Goal: Information Seeking & Learning: Find specific fact

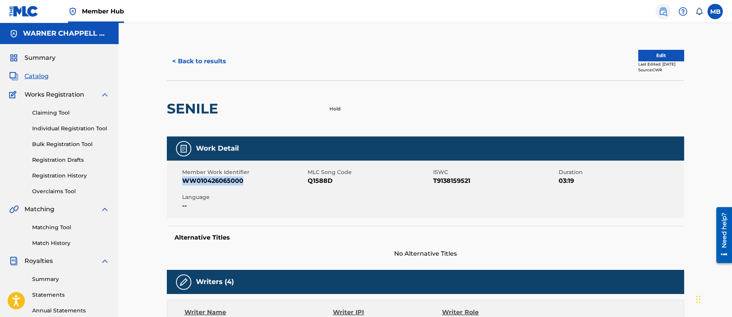
click at [665, 15] on img at bounding box center [663, 11] width 9 height 9
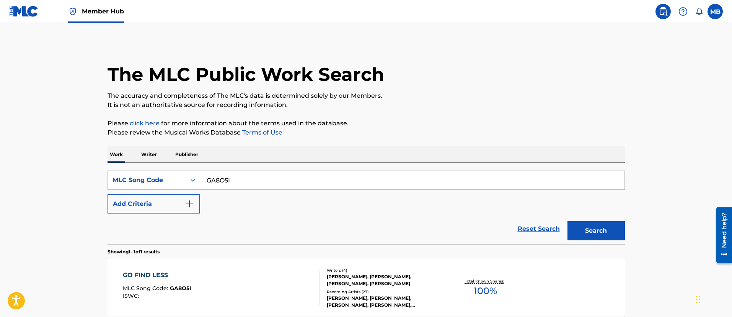
drag, startPoint x: 234, startPoint y: 179, endPoint x: 100, endPoint y: 152, distance: 136.8
click at [105, 157] on div "The MLC Public Work Search The accuracy and completeness of The MLC's data is d…" at bounding box center [366, 197] width 536 height 310
paste input "MA9XG6"
type input "MA9XG6"
click at [568, 221] on button "Search" at bounding box center [596, 230] width 57 height 19
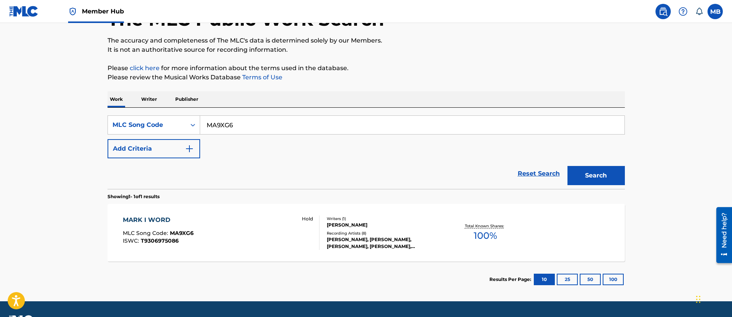
scroll to position [76, 0]
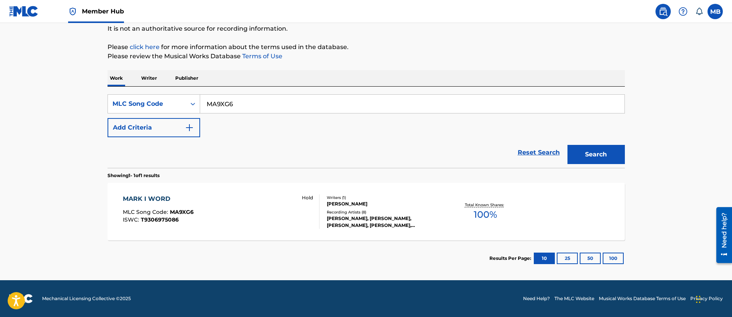
click at [231, 220] on div "MARK I WORD MLC Song Code : MA9XG6 ISWC : T9306975086 Hold" at bounding box center [221, 211] width 197 height 34
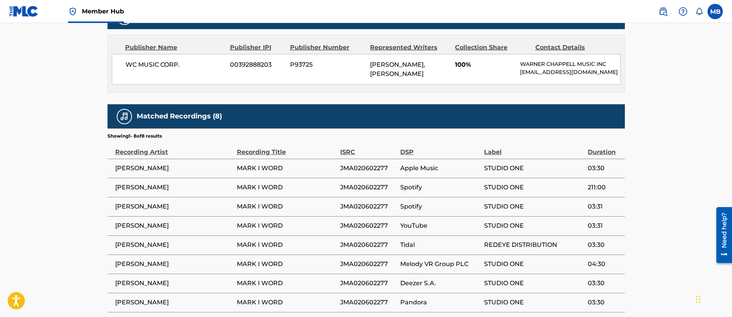
scroll to position [405, 0]
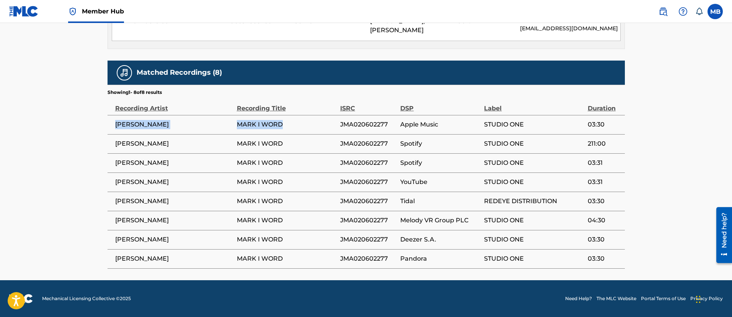
drag, startPoint x: 286, startPoint y: 124, endPoint x: 114, endPoint y: 126, distance: 172.3
click at [114, 126] on tr "[PERSON_NAME] [PERSON_NAME] I WORD JMA020602277 Apple Music STUDIO ONE 03:30" at bounding box center [367, 124] width 518 height 19
copy tr "[PERSON_NAME] [PERSON_NAME] WORD"
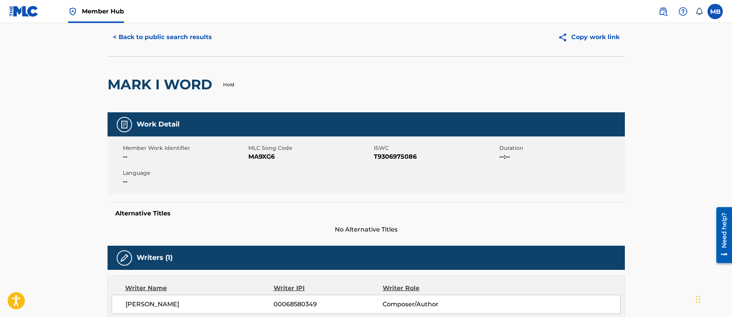
scroll to position [0, 0]
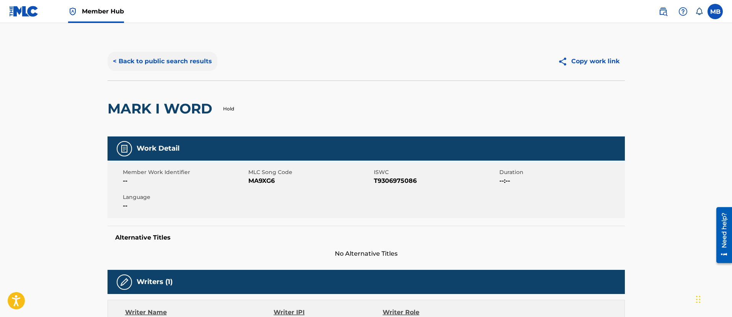
click at [166, 57] on button "< Back to public search results" at bounding box center [163, 61] width 110 height 19
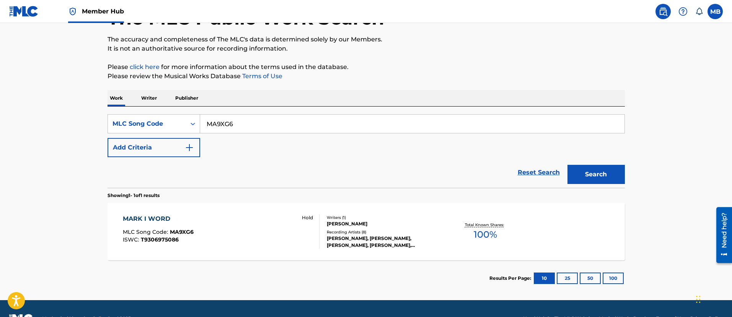
drag, startPoint x: 300, startPoint y: 126, endPoint x: 51, endPoint y: 109, distance: 250.1
click at [57, 113] on main "The MLC Public Work Search The accuracy and completeness of The MLC's data is d…" at bounding box center [366, 133] width 732 height 333
paste input "X1557G"
type input "X1557G"
click at [568, 165] on button "Search" at bounding box center [596, 174] width 57 height 19
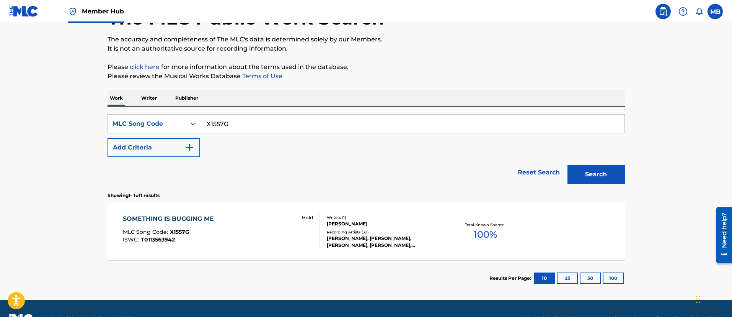
click at [225, 246] on div "SOMETHING IS BUGGING ME MLC Song Code : X1557G ISWC : T0113563942 Hold" at bounding box center [221, 231] width 197 height 34
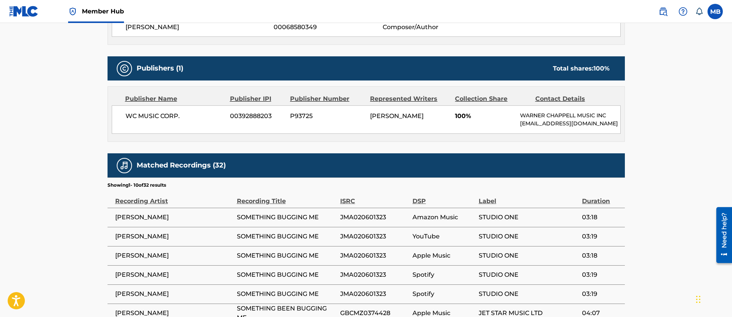
scroll to position [511, 0]
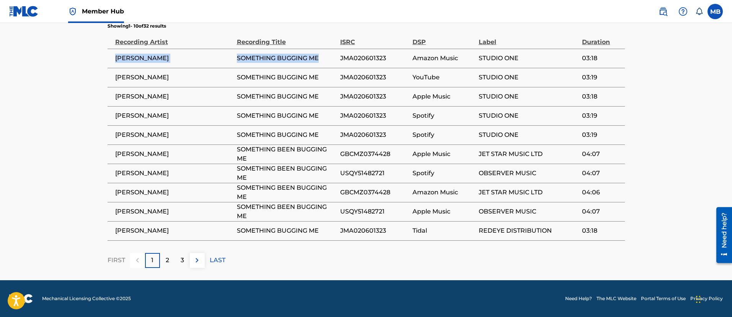
drag, startPoint x: 323, startPoint y: 55, endPoint x: 114, endPoint y: 56, distance: 208.6
click at [114, 56] on tr "[PERSON_NAME] SOMETHING BUGGING ME JMA020601323 Amazon Music STUDIO ONE 03:18" at bounding box center [367, 58] width 518 height 19
copy tr "[PERSON_NAME] SOMETHING BUGGING ME"
click at [648, 12] on nav "Member Hub MB MB Marshall Borden [EMAIL_ADDRESS][PERSON_NAME][DOMAIN_NAME] Noti…" at bounding box center [366, 11] width 732 height 23
click at [661, 13] on img at bounding box center [663, 11] width 9 height 9
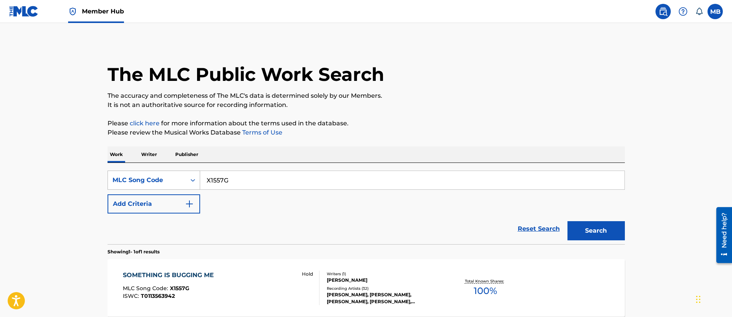
drag, startPoint x: 242, startPoint y: 180, endPoint x: 173, endPoint y: 175, distance: 69.5
click at [180, 178] on div "SearchWithCriteriab94e2c19-3887-461e-9933-c63081edbf28 MLC Song Code X1557G" at bounding box center [367, 179] width 518 height 19
paste input "LA63DT"
type input "LA63DT"
click at [568, 221] on button "Search" at bounding box center [596, 230] width 57 height 19
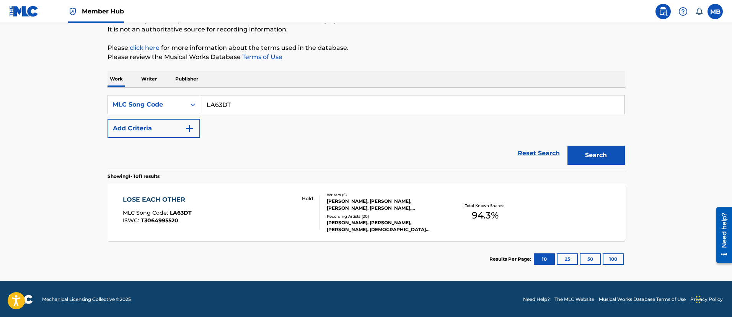
scroll to position [76, 0]
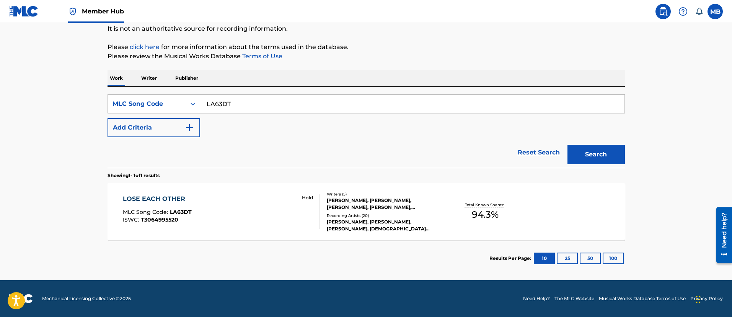
click at [247, 207] on div "LOSE EACH OTHER MLC Song Code : LA63DT ISWC : T3064995520 Hold" at bounding box center [221, 211] width 197 height 34
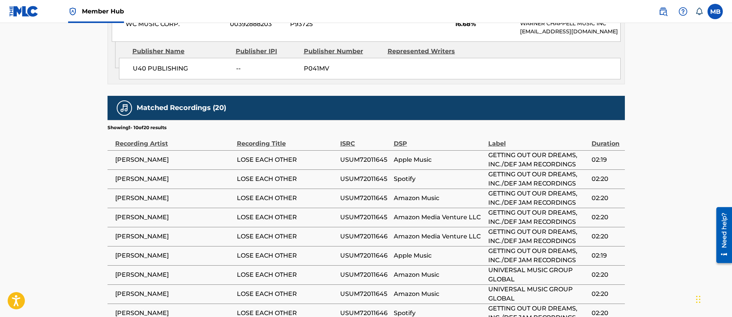
scroll to position [1496, 0]
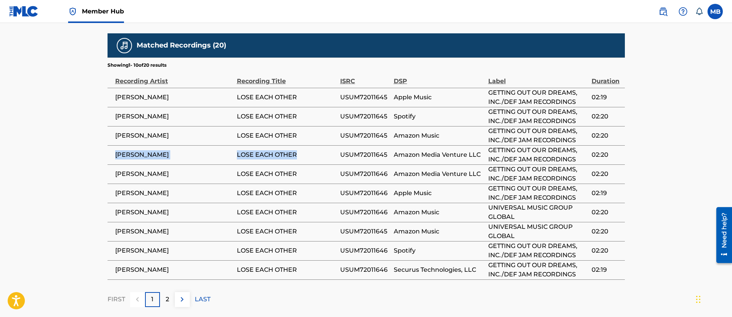
drag, startPoint x: 297, startPoint y: 114, endPoint x: 115, endPoint y: 119, distance: 182.7
click at [115, 145] on tr "[PERSON_NAME] LOSE EACH OTHER USUM72011645 Amazon Media Venture LLC GETTING OUT…" at bounding box center [367, 154] width 518 height 19
copy tr "[PERSON_NAME] LOSE EACH OTHER"
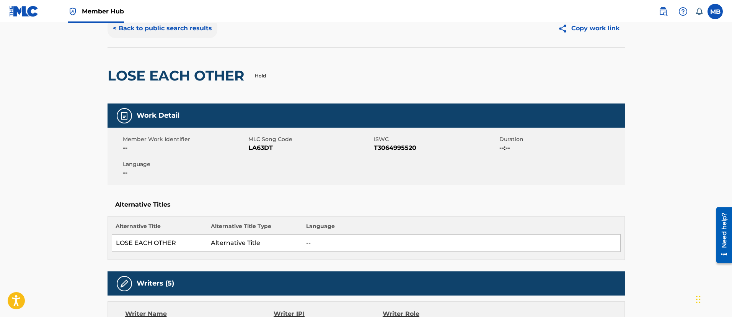
scroll to position [0, 0]
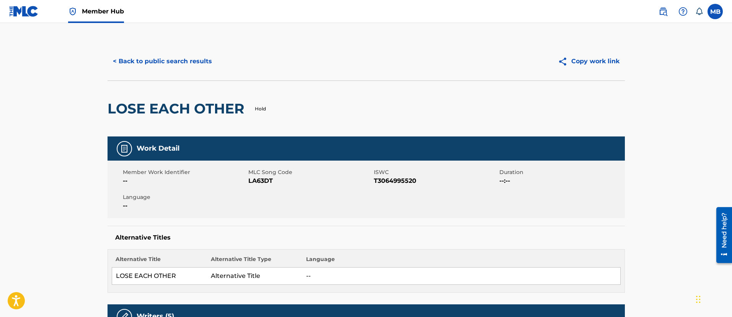
click at [160, 51] on div "< Back to public search results Copy work link" at bounding box center [367, 61] width 518 height 38
click at [162, 57] on button "< Back to public search results" at bounding box center [163, 61] width 110 height 19
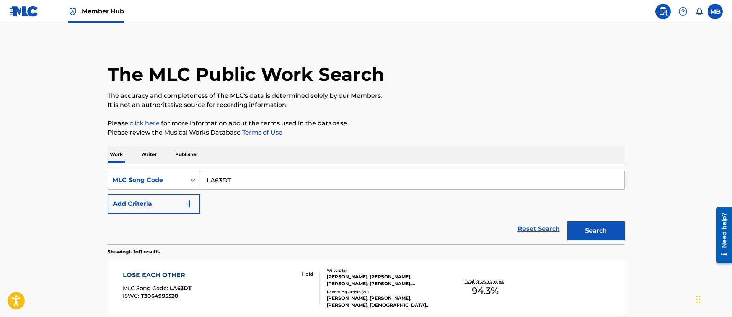
scroll to position [56, 0]
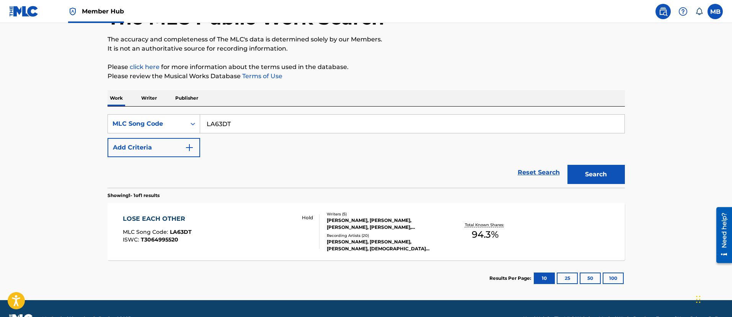
click at [98, 19] on link "Member Hub" at bounding box center [96, 11] width 56 height 23
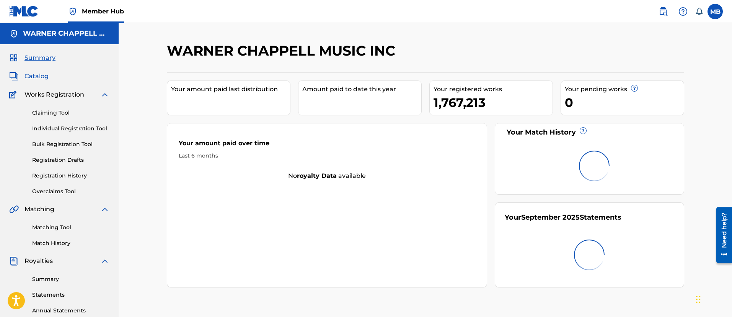
click at [30, 74] on span "Catalog" at bounding box center [36, 76] width 24 height 9
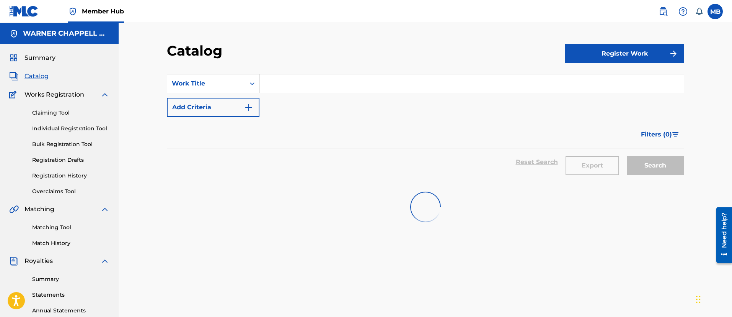
click at [201, 80] on div "Work Title" at bounding box center [206, 83] width 69 height 9
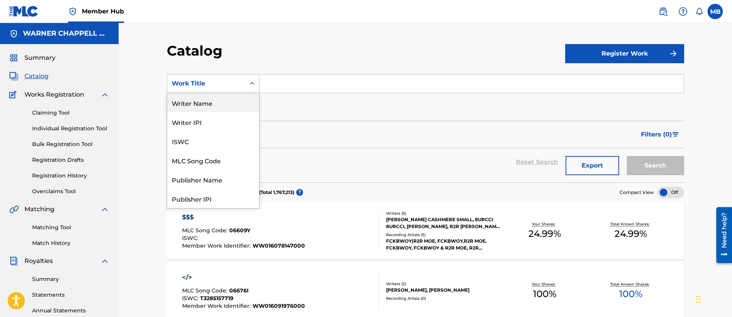
click at [216, 108] on div "Writer Name" at bounding box center [213, 102] width 92 height 19
click at [215, 86] on div "Writer Name" at bounding box center [206, 83] width 69 height 9
click at [207, 156] on div "MLC Song Code" at bounding box center [213, 159] width 92 height 19
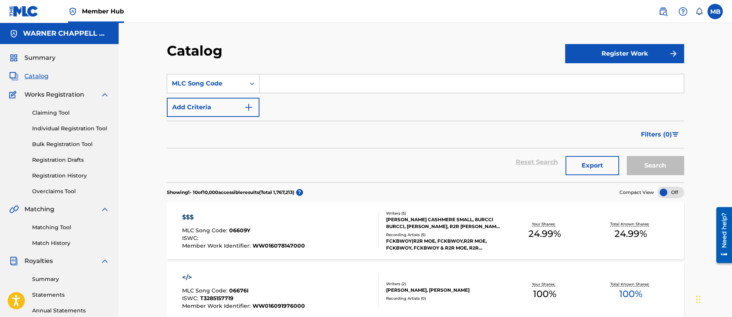
click at [297, 79] on input "Search Form" at bounding box center [472, 83] width 425 height 18
paste input "BC1GRM"
click at [627, 156] on button "Search" at bounding box center [655, 165] width 57 height 19
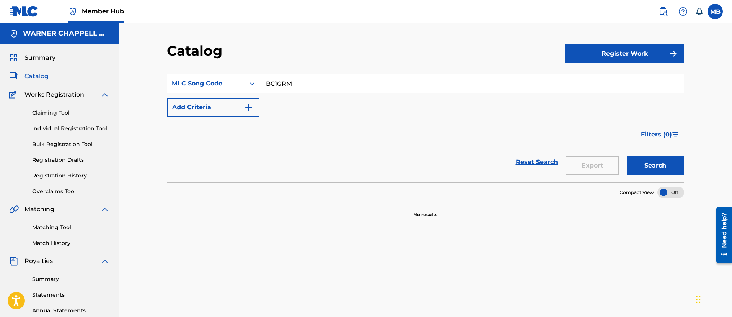
type input "BC1GRM"
click at [627, 156] on button "Search" at bounding box center [655, 165] width 57 height 19
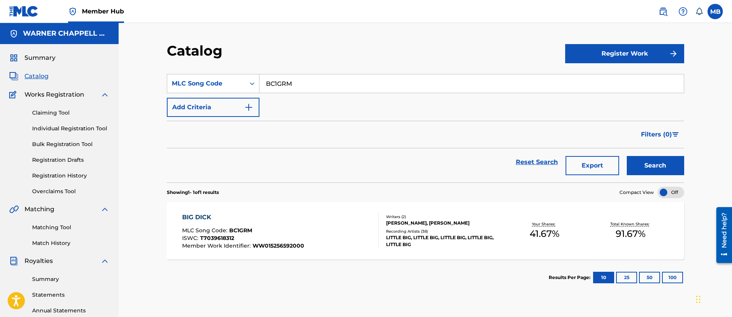
click at [312, 237] on div "BIG DICK MLC Song Code : BC1GRM ISWC : T7039618312 Member Work Identifier : WW0…" at bounding box center [280, 230] width 197 height 36
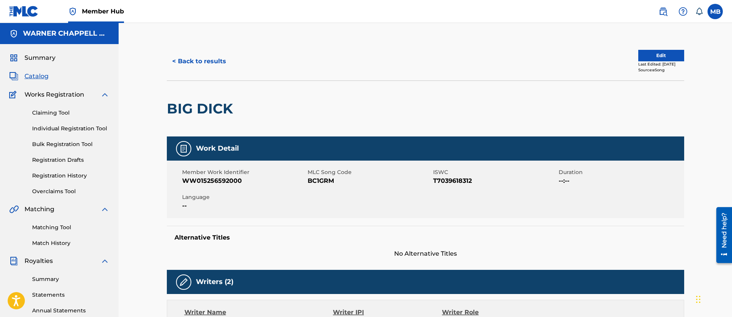
click at [210, 176] on span "WW015256592000" at bounding box center [244, 180] width 124 height 9
copy span "WW015256592000"
click at [325, 183] on span "BC1GRM" at bounding box center [370, 180] width 124 height 9
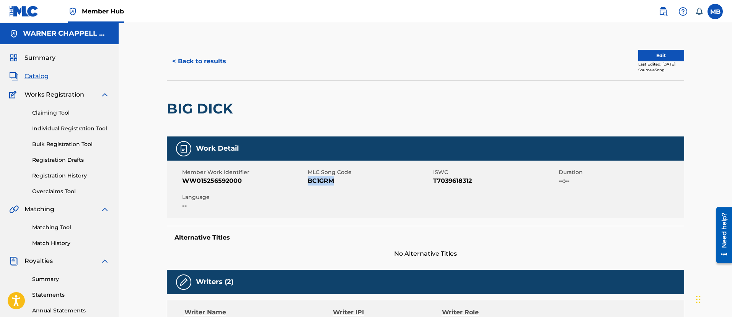
copy span "BC1GRM"
drag, startPoint x: 36, startPoint y: 81, endPoint x: 40, endPoint y: 78, distance: 5.0
click at [36, 81] on div "Summary Catalog Works Registration Claiming Tool Individual Registration Tool B…" at bounding box center [59, 241] width 119 height 394
click at [189, 69] on button "< Back to results" at bounding box center [199, 61] width 65 height 19
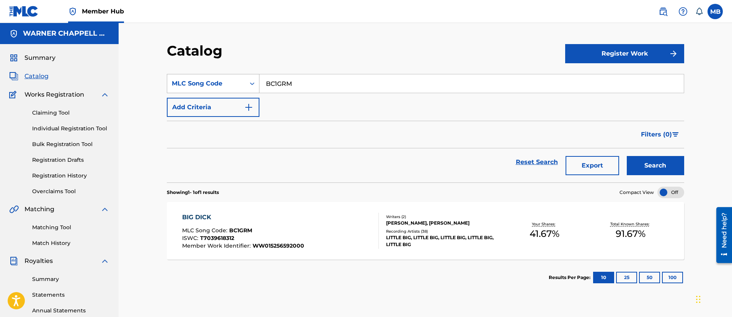
drag, startPoint x: 354, startPoint y: 89, endPoint x: 173, endPoint y: 79, distance: 180.6
click at [174, 79] on div "SearchWithCriteria338e75bb-0c96-4790-b4aa-8677b8cf101b MLC Song Code BC1GRM" at bounding box center [426, 83] width 518 height 19
paste input "PN3VH0"
type input "PN3VH0"
click at [627, 156] on button "Search" at bounding box center [655, 165] width 57 height 19
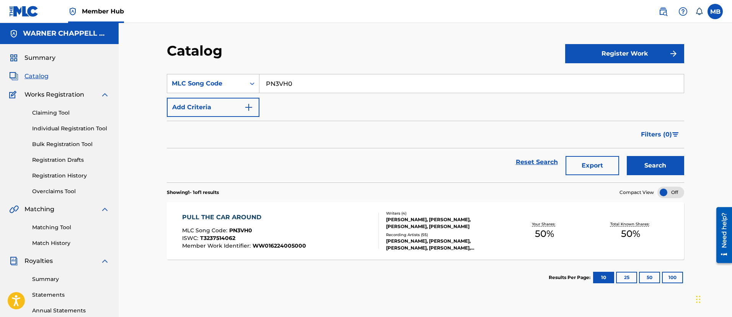
click at [316, 225] on div "PULL THE CAR AROUND MLC Song Code : PN3VH0 ISWC : T3237514062 Member Work Ident…" at bounding box center [280, 230] width 197 height 36
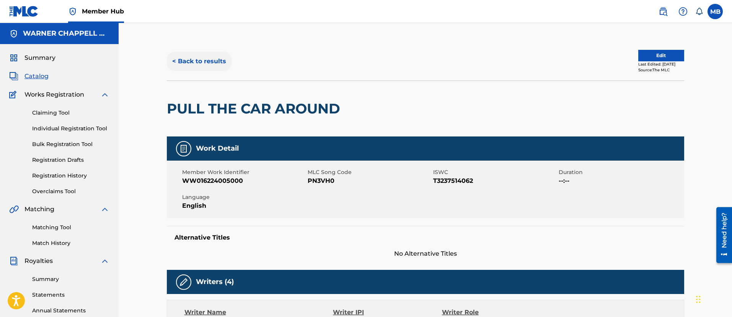
click at [212, 58] on button "< Back to results" at bounding box center [199, 61] width 65 height 19
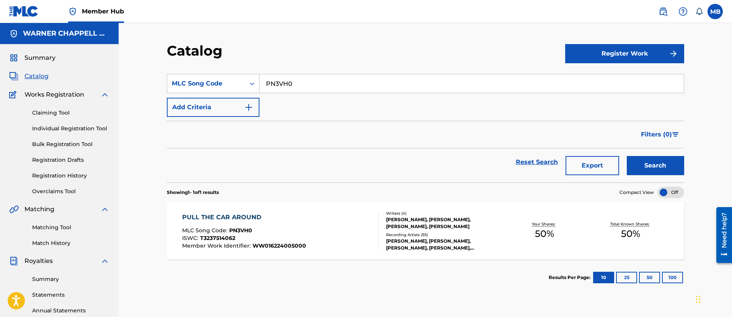
drag, startPoint x: 325, startPoint y: 80, endPoint x: 136, endPoint y: 38, distance: 193.4
click at [139, 42] on div "Catalog Register Work SearchWithCriteria338e75bb-0c96-4790-b4aa-8677b8cf101b ML…" at bounding box center [426, 230] width 614 height 415
paste input "AV87L6"
type input "AV87L6"
click at [627, 156] on button "Search" at bounding box center [655, 165] width 57 height 19
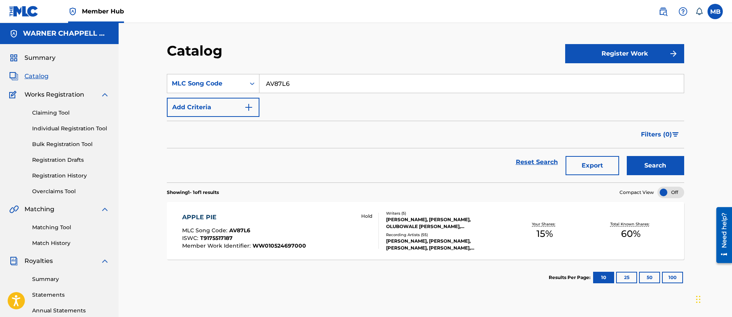
click at [302, 237] on div "ISWC : T9175517187" at bounding box center [244, 239] width 124 height 8
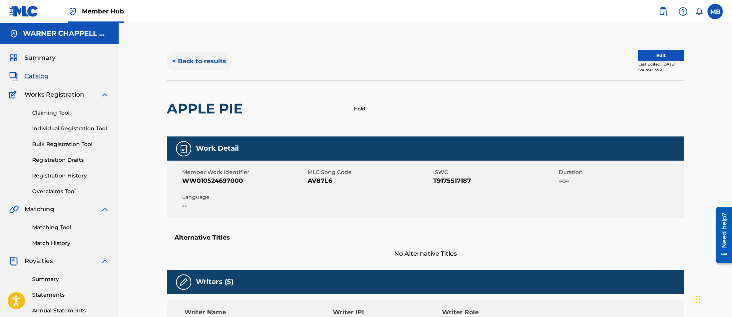
click at [215, 69] on button "< Back to results" at bounding box center [199, 61] width 65 height 19
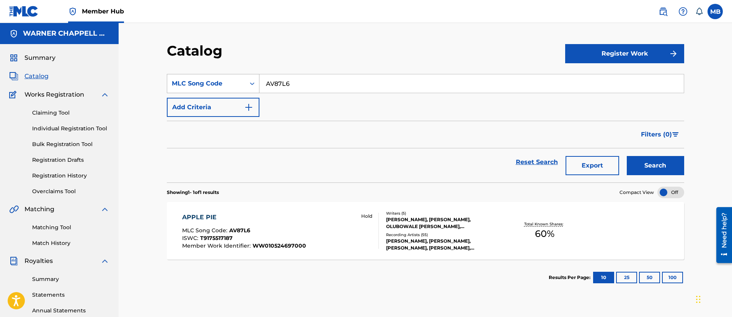
drag, startPoint x: 208, startPoint y: 85, endPoint x: 185, endPoint y: 84, distance: 23.8
click at [186, 84] on div "SearchWithCriteria338e75bb-0c96-4790-b4aa-8677b8cf101b MLC Song Code AV87L6" at bounding box center [426, 83] width 518 height 19
paste input "FE01SA"
type input "FE01SA"
click at [627, 156] on button "Search" at bounding box center [655, 165] width 57 height 19
